Goal: Task Accomplishment & Management: Use online tool/utility

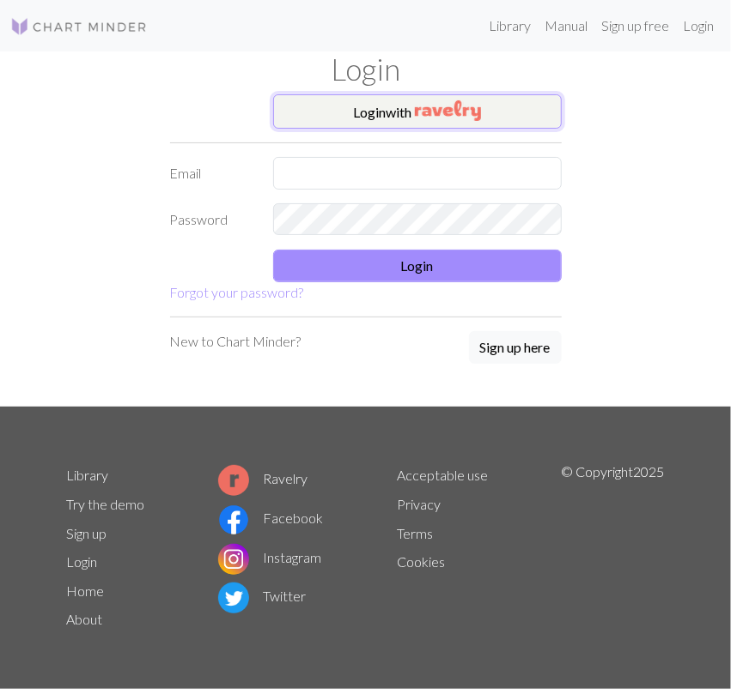
click at [318, 118] on button "Login with" at bounding box center [417, 111] width 288 height 34
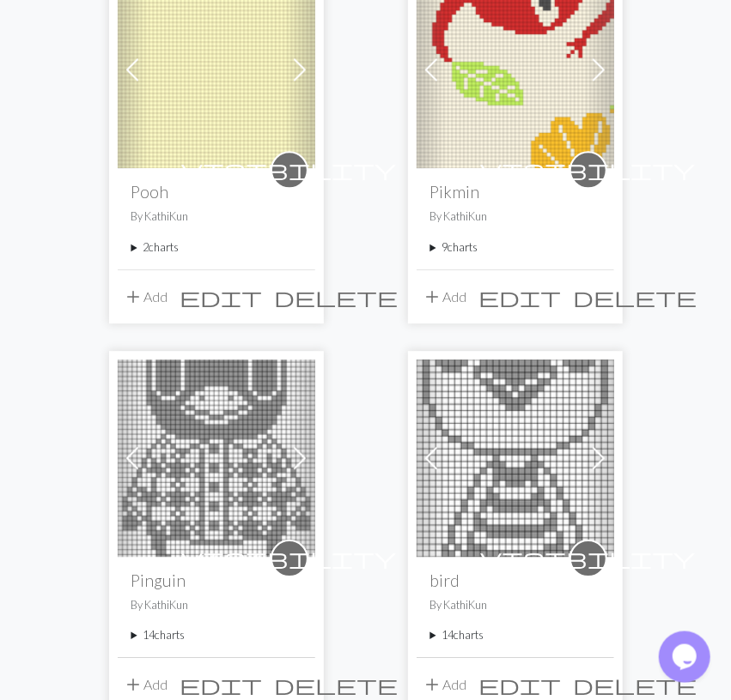
scroll to position [1428, 0]
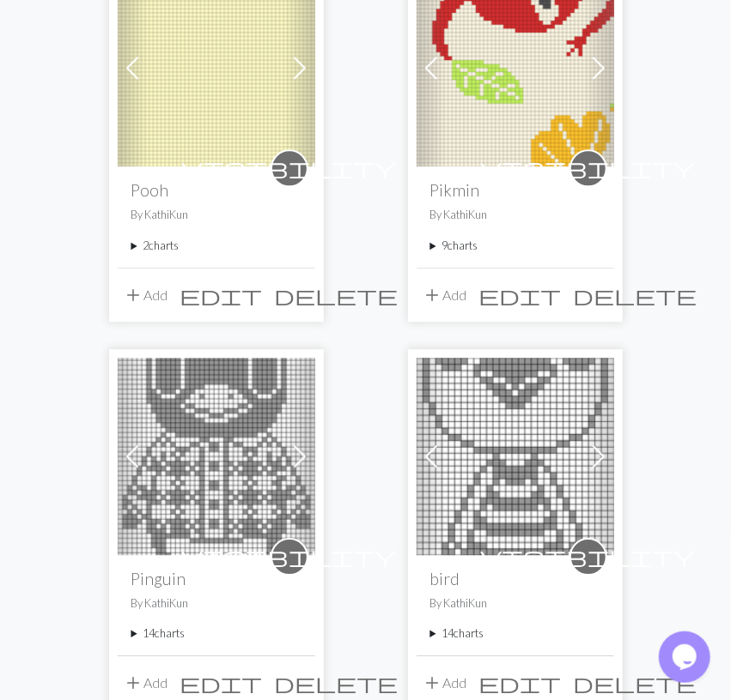
click at [473, 240] on summary "9 charts" at bounding box center [515, 246] width 170 height 16
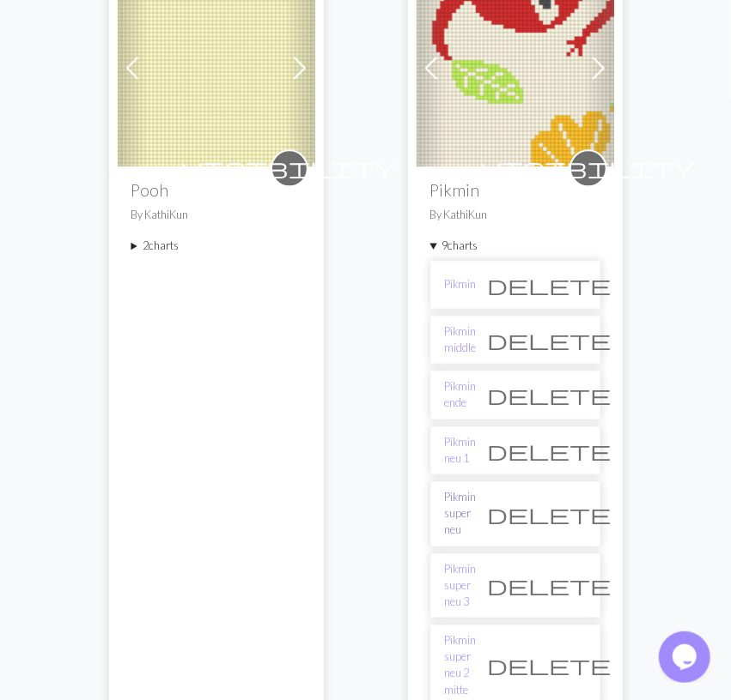
scroll to position [1607, 0]
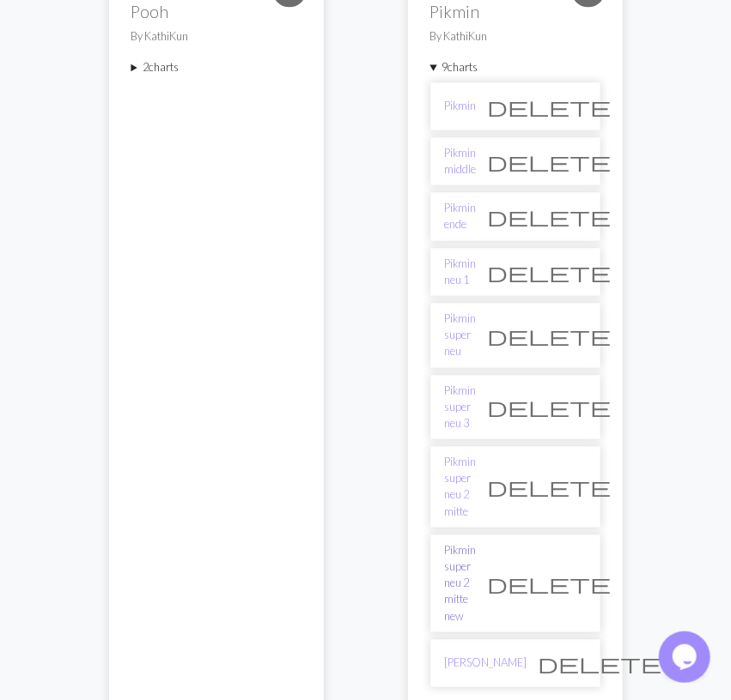
click at [476, 543] on link "Pikmin super neu 2 mitte new" at bounding box center [461, 584] width 32 height 82
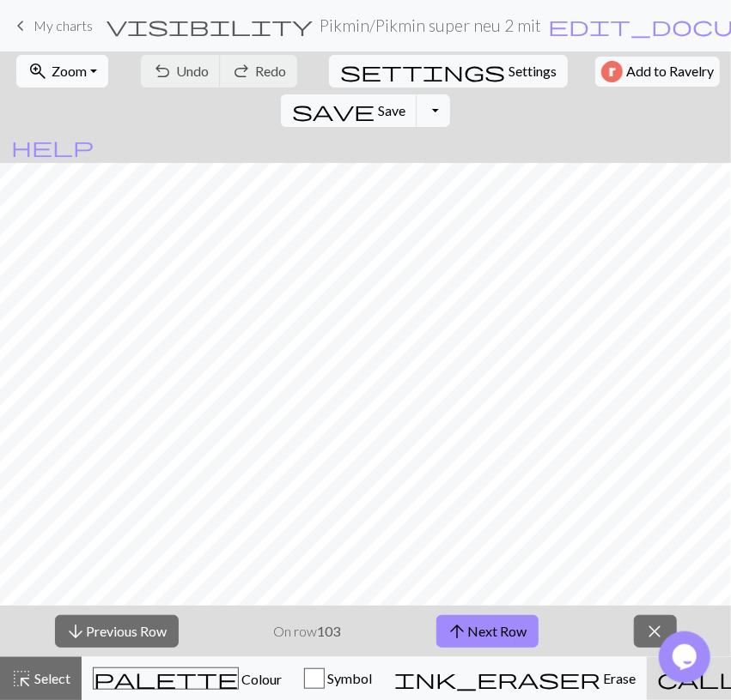
click at [92, 73] on button "zoom_in Zoom Zoom" at bounding box center [62, 71] width 92 height 33
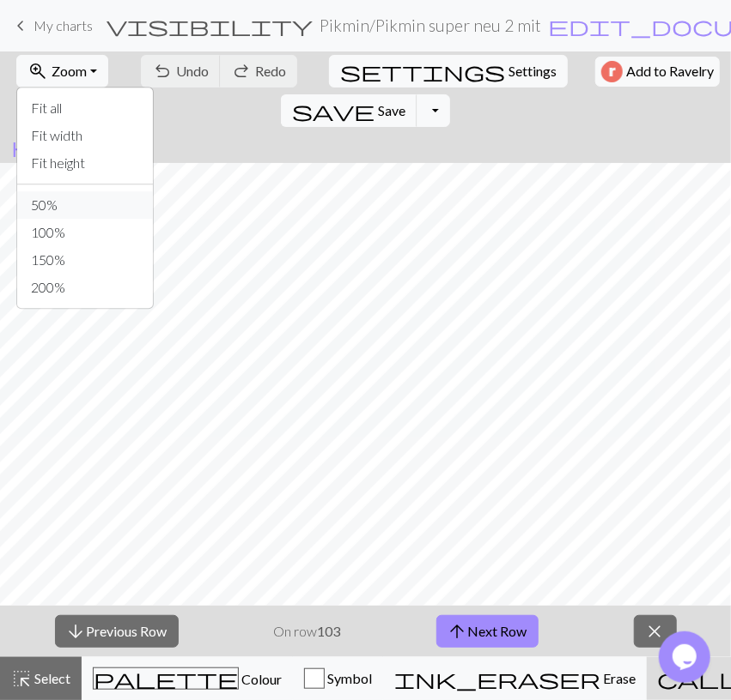
click at [88, 199] on button "50%" at bounding box center [85, 204] width 136 height 27
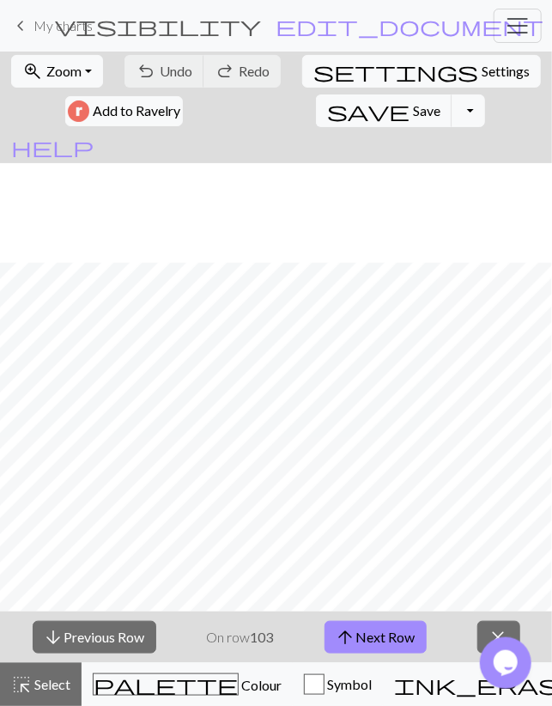
scroll to position [896, 0]
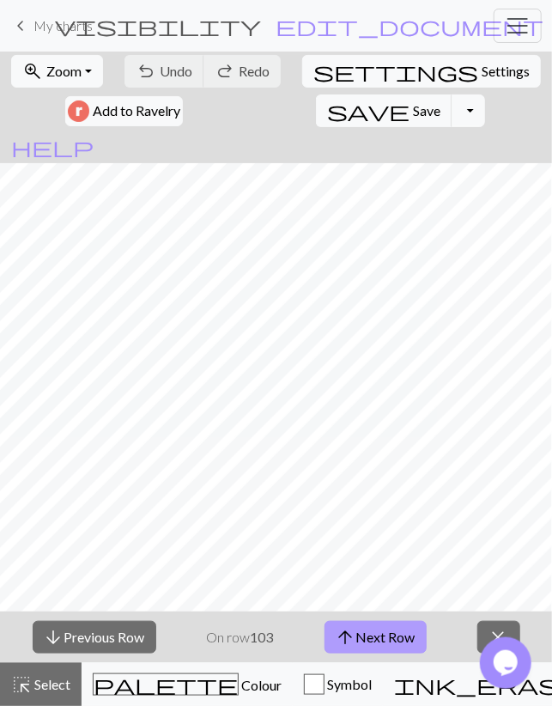
click at [403, 639] on button "arrow_upward Next Row" at bounding box center [375, 637] width 102 height 33
click at [413, 104] on span "Save" at bounding box center [426, 110] width 27 height 16
click at [355, 638] on span "arrow_upward" at bounding box center [346, 637] width 21 height 24
click at [334, 633] on button "arrow_upward Next Row" at bounding box center [375, 637] width 102 height 33
click at [396, 621] on button "arrow_upward Next Row" at bounding box center [375, 637] width 102 height 33
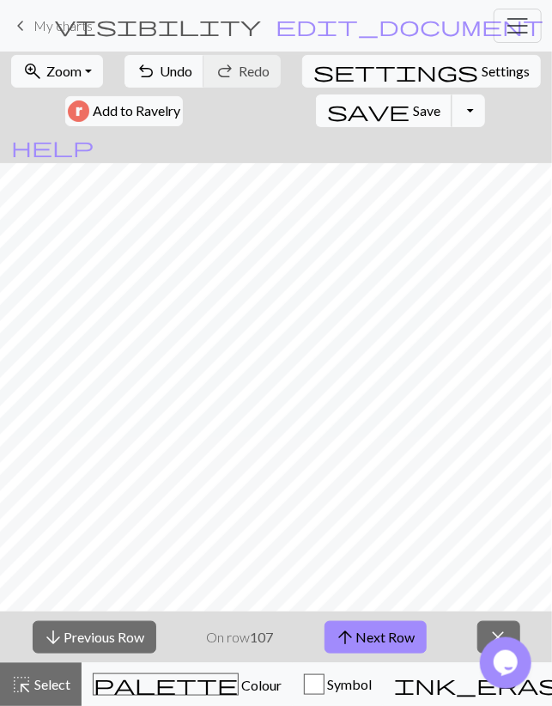
click at [327, 100] on span "save" at bounding box center [368, 111] width 82 height 24
click at [372, 621] on div "arrow_downward Previous Row On row 107 arrow_upward Next Row close" at bounding box center [276, 637] width 552 height 52
click at [362, 636] on button "arrow_upward Next Row" at bounding box center [375, 637] width 102 height 33
click at [316, 119] on button "save Save Save" at bounding box center [384, 110] width 136 height 33
